Goal: Use online tool/utility: Utilize a website feature to perform a specific function

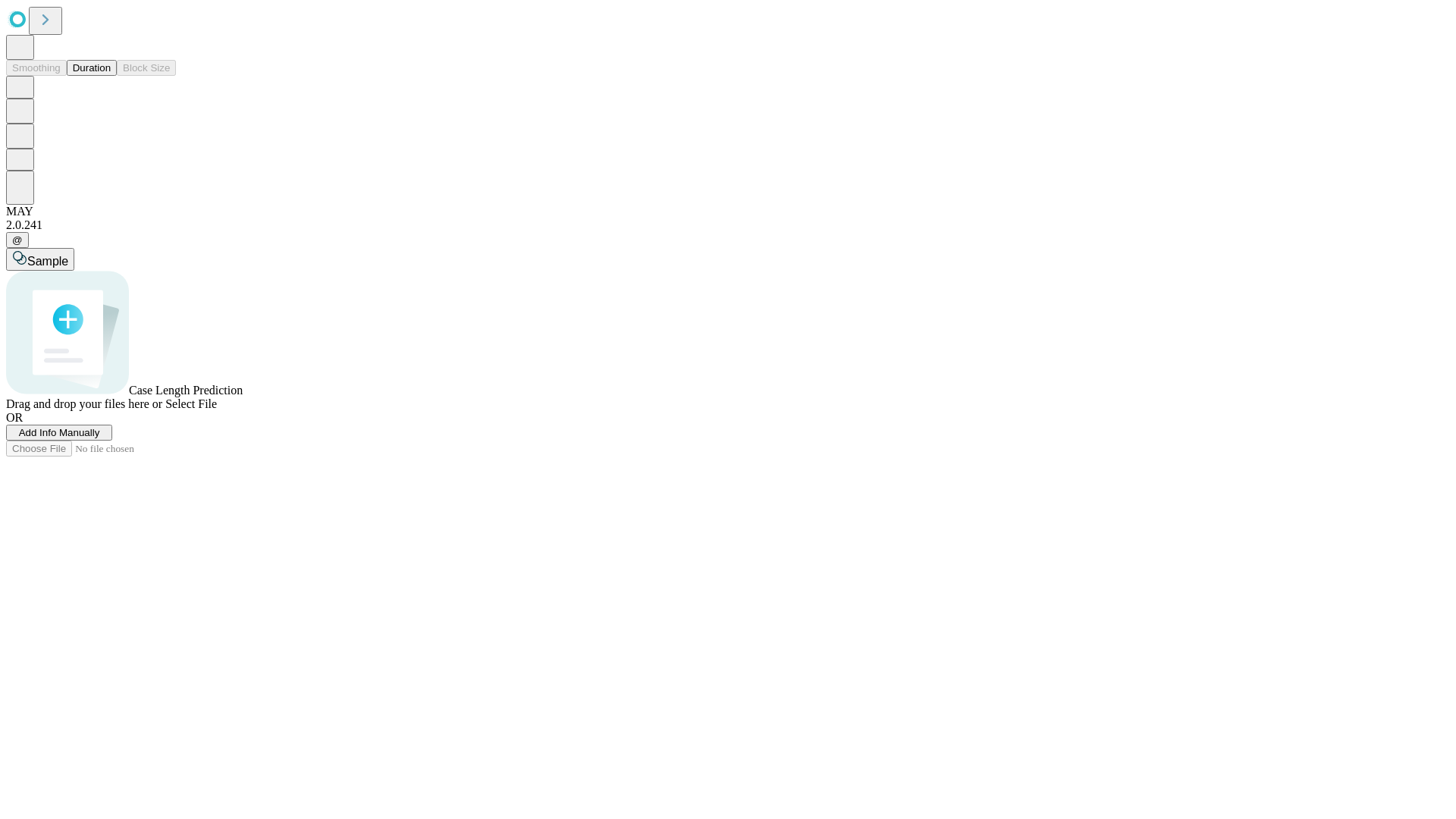
click at [111, 76] on button "Duration" at bounding box center [92, 68] width 50 height 16
click at [217, 410] on span "Select File" at bounding box center [191, 404] width 51 height 13
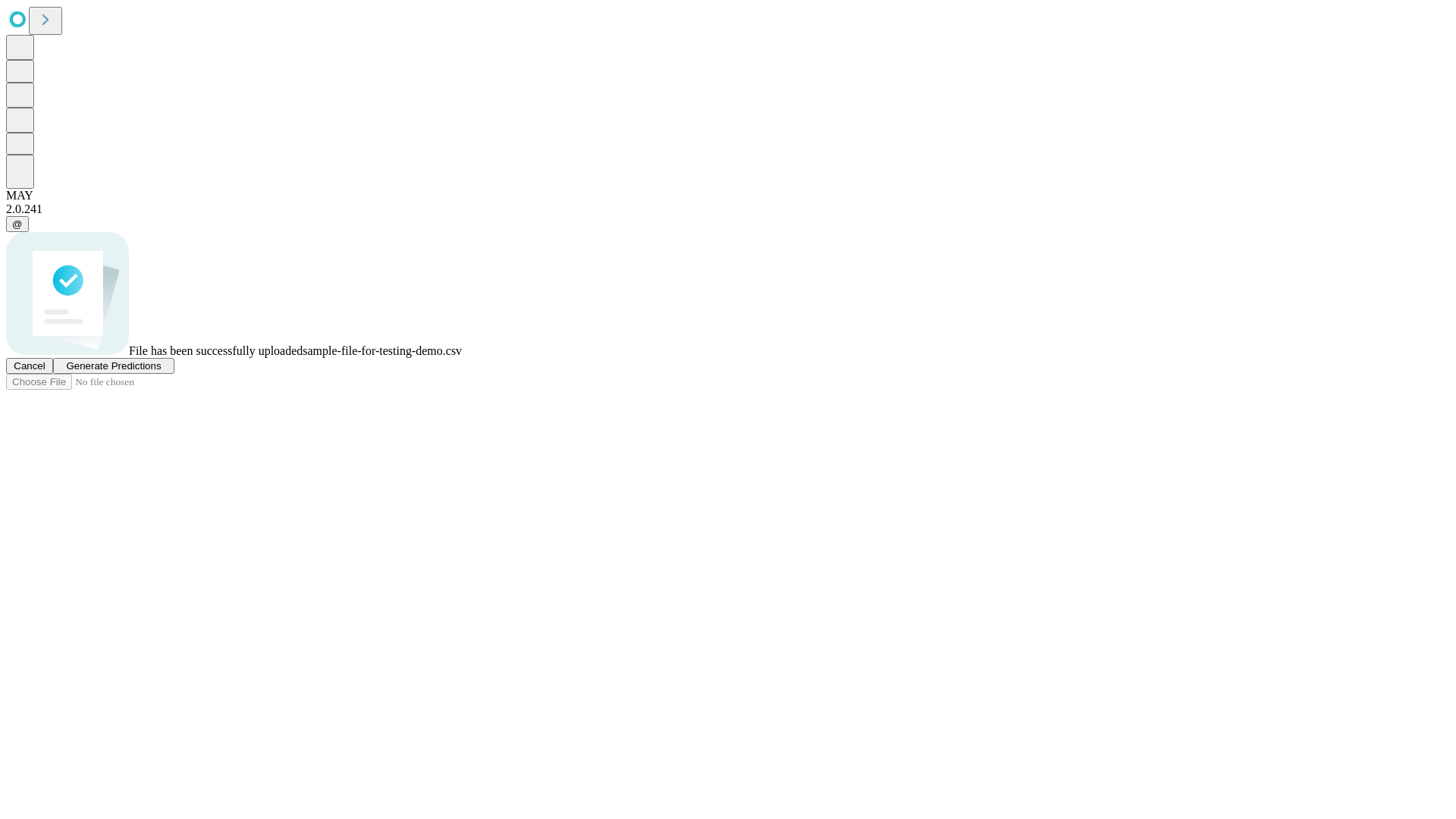
click at [161, 371] on span "Generate Predictions" at bounding box center [114, 366] width 95 height 12
